Goal: Task Accomplishment & Management: Use online tool/utility

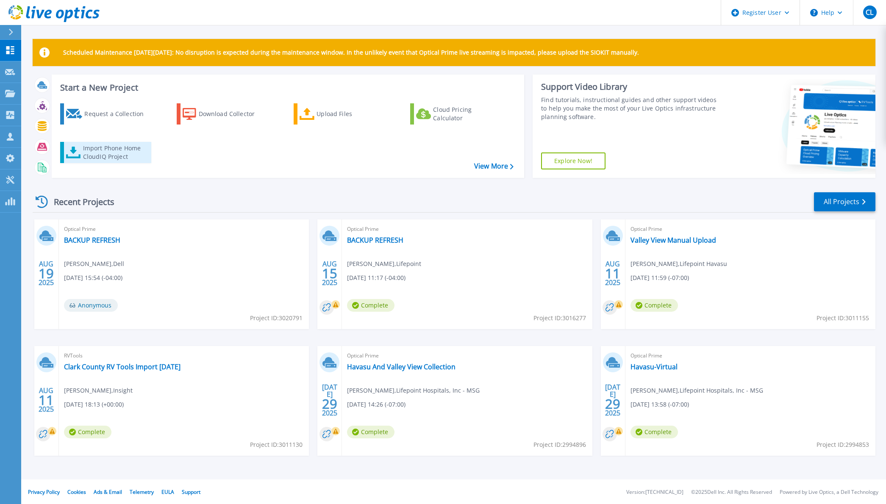
click at [125, 150] on div "Import Phone Home CloudIQ Project" at bounding box center [116, 152] width 66 height 17
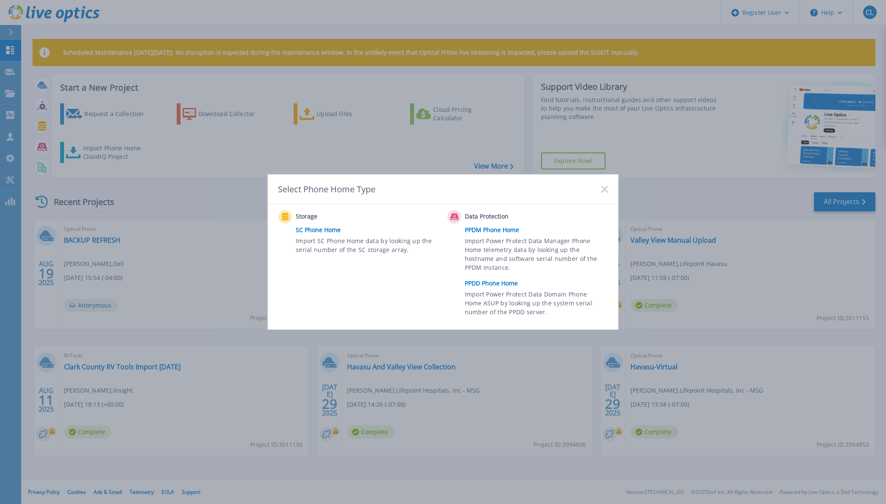
click at [496, 282] on link "PPDD Phone Home" at bounding box center [539, 283] width 148 height 13
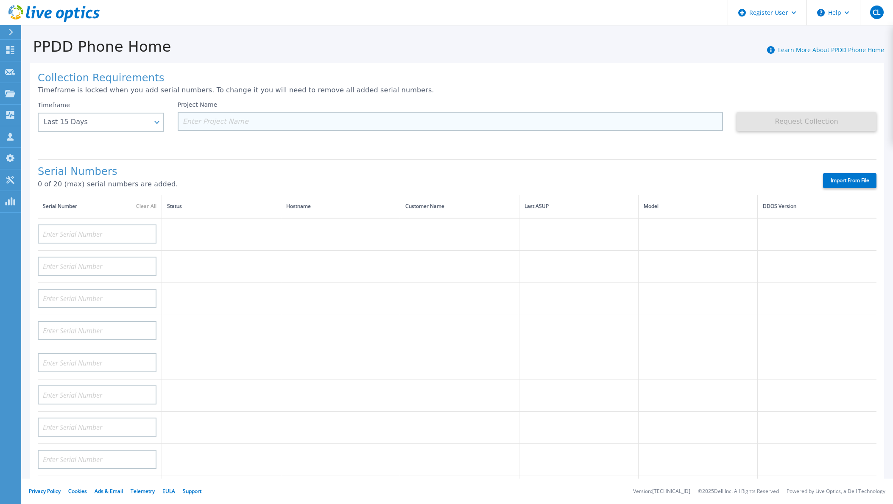
click at [225, 121] on input at bounding box center [451, 121] width 546 height 19
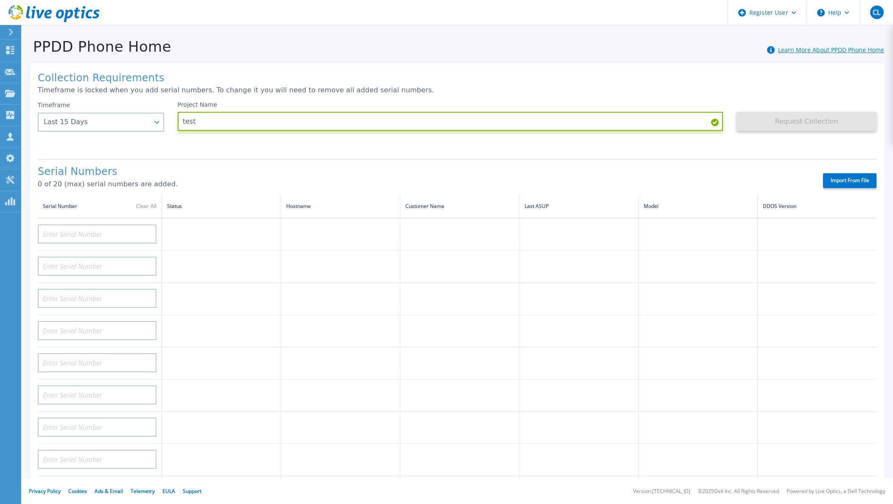
type input "test"
click at [813, 49] on link "Learn More About PPDD Phone Home" at bounding box center [831, 50] width 106 height 8
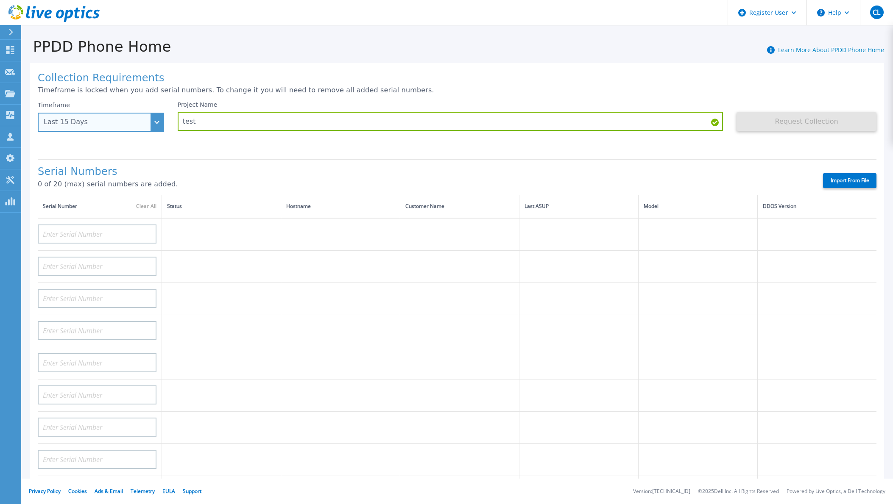
click at [106, 124] on div "Last 15 Days" at bounding box center [96, 122] width 105 height 8
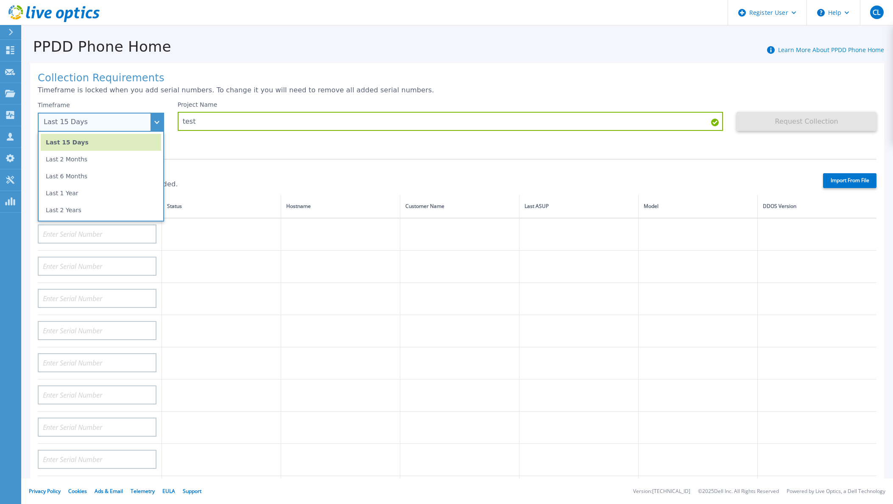
click at [106, 124] on div "Last 15 Days" at bounding box center [96, 122] width 105 height 8
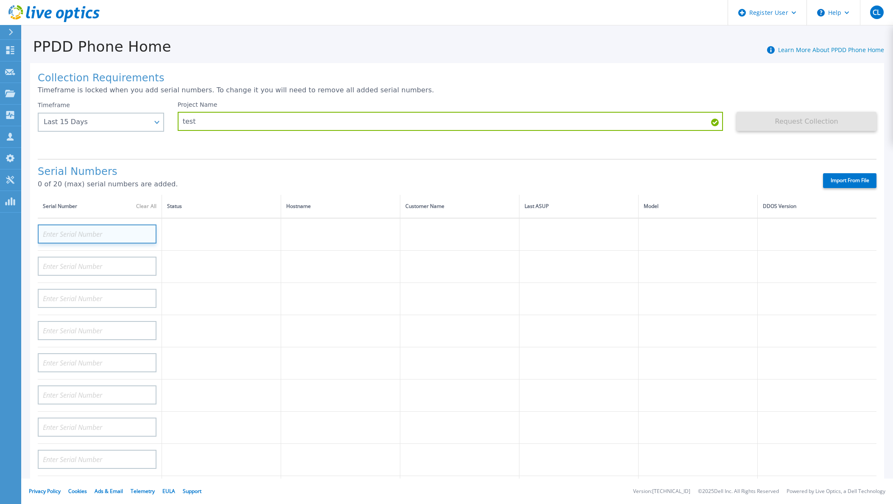
click at [134, 235] on input at bounding box center [97, 234] width 119 height 19
paste input "APM00170522476"
type input "APM00170522476"
click at [202, 181] on p "0 of 20 (max) serial numbers are added." at bounding box center [423, 185] width 770 height 8
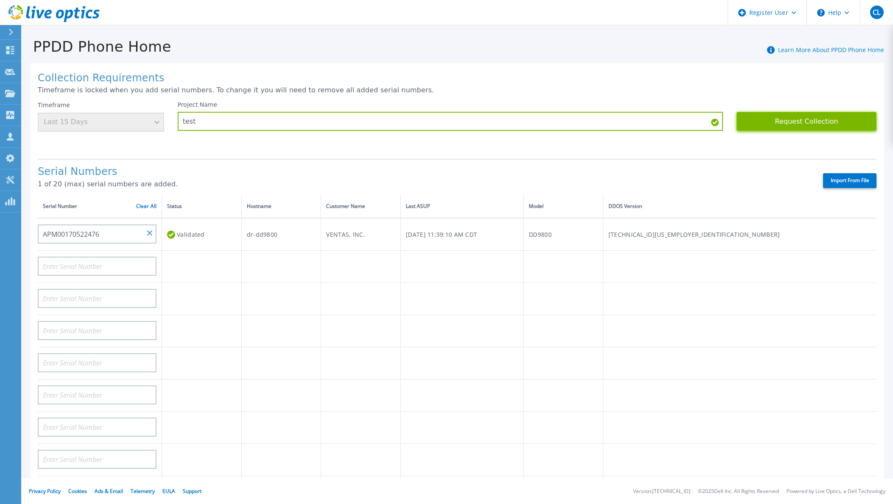
click at [801, 124] on button "Request Collection" at bounding box center [806, 121] width 140 height 19
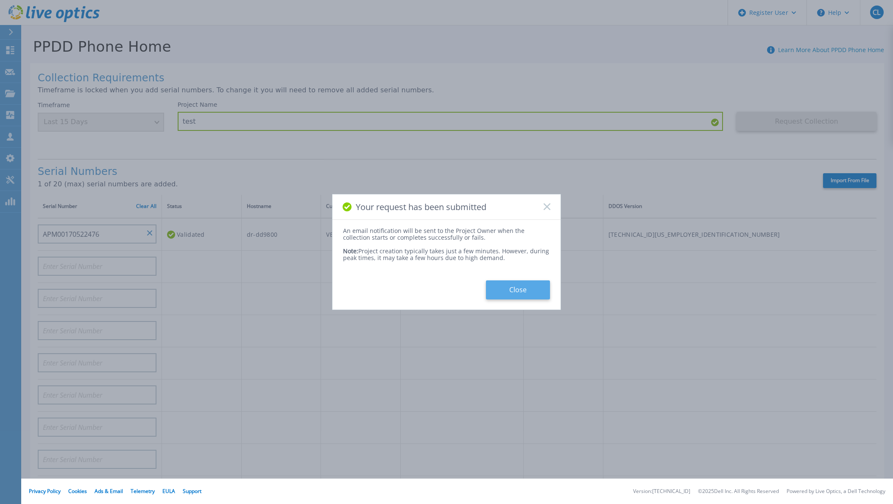
click at [516, 290] on button "Close" at bounding box center [518, 290] width 64 height 19
